Goal: Information Seeking & Learning: Learn about a topic

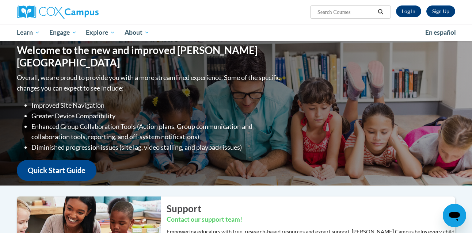
scroll to position [3, 0]
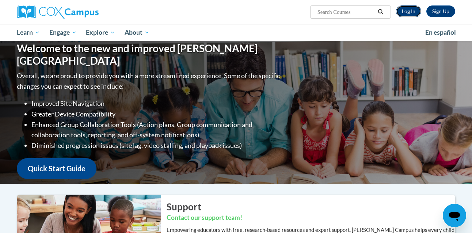
click at [411, 9] on link "Log In" at bounding box center [408, 11] width 25 height 12
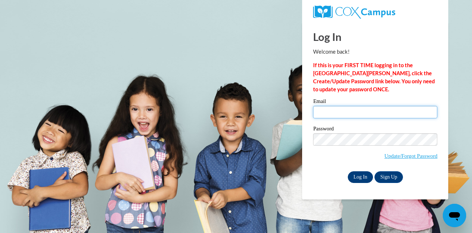
type input "khardage@savcds.org"
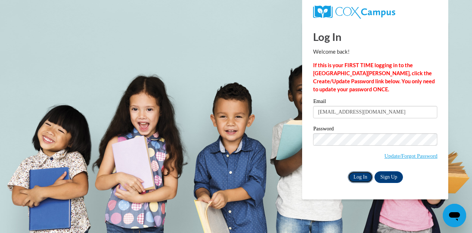
click at [361, 173] on input "Log In" at bounding box center [361, 177] width 26 height 12
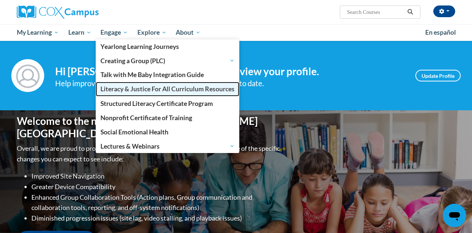
click at [129, 88] on span "Literacy & Justice For All Curriculum Resources" at bounding box center [167, 89] width 134 height 8
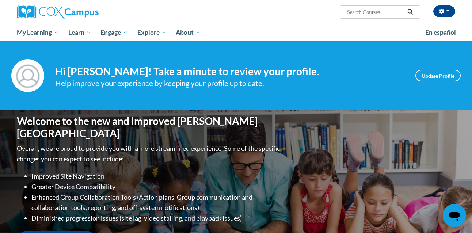
click at [253, 11] on div "[PERSON_NAME] ([GEOGRAPHIC_DATA]/New_York UTC-04:00) My Profile Inbox My Transc…" at bounding box center [310, 9] width 299 height 19
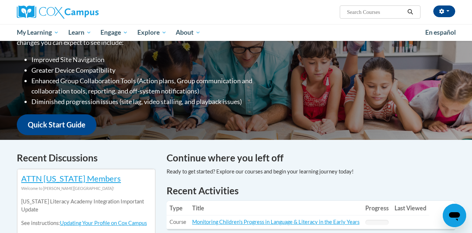
scroll to position [66, 0]
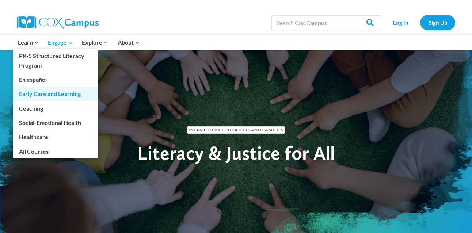
click at [46, 91] on link "Early Care and Learning" at bounding box center [55, 94] width 85 height 14
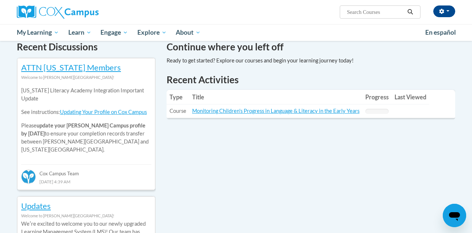
scroll to position [226, 0]
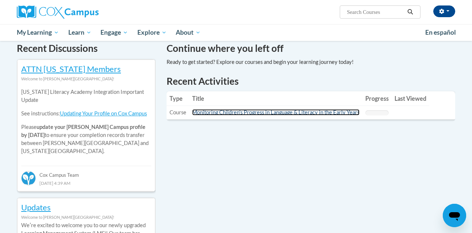
click at [323, 114] on link "Monitoring Children's Progress in Language & Literacy in the Early Years" at bounding box center [275, 112] width 167 height 6
